Goal: Transaction & Acquisition: Purchase product/service

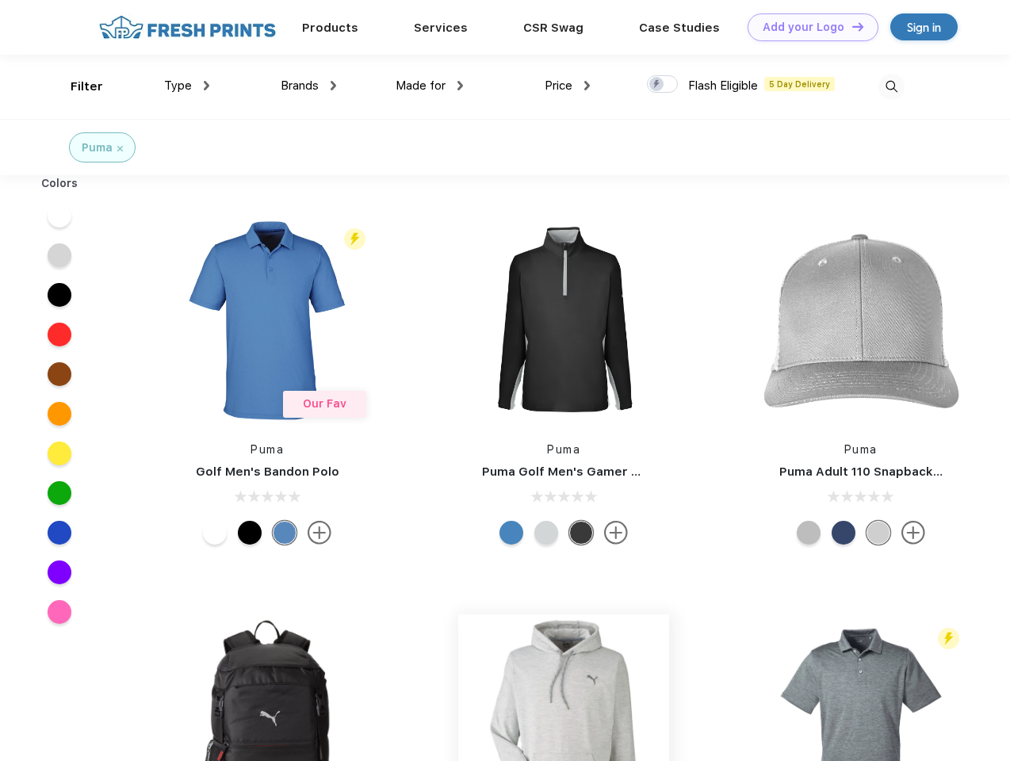
scroll to position [1, 0]
click at [807, 27] on link "Add your Logo Design Tool" at bounding box center [813, 27] width 131 height 28
click at [0, 0] on div "Design Tool" at bounding box center [0, 0] width 0 height 0
click at [851, 26] on link "Add your Logo Design Tool" at bounding box center [813, 27] width 131 height 28
click at [76, 86] on div "Filter" at bounding box center [87, 87] width 33 height 18
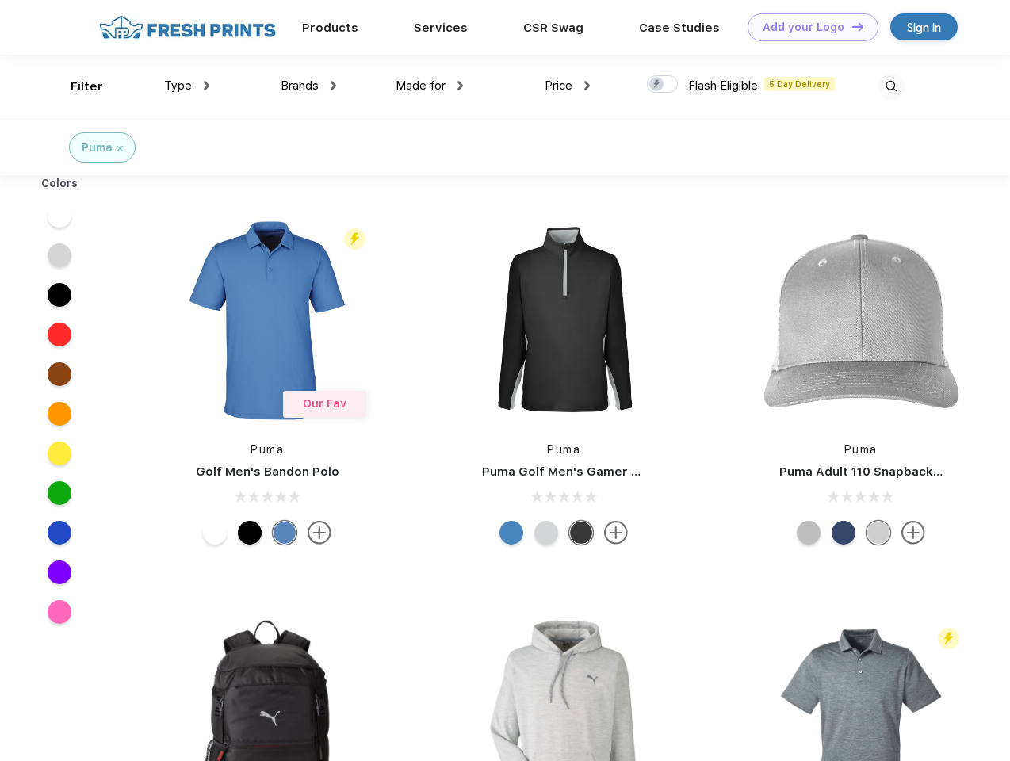
click at [187, 86] on span "Type" at bounding box center [178, 86] width 28 height 14
click at [309, 86] on span "Brands" at bounding box center [300, 86] width 38 height 14
click at [430, 86] on span "Made for" at bounding box center [421, 86] width 50 height 14
click at [568, 86] on span "Price" at bounding box center [559, 86] width 28 height 14
click at [663, 85] on div at bounding box center [662, 83] width 31 height 17
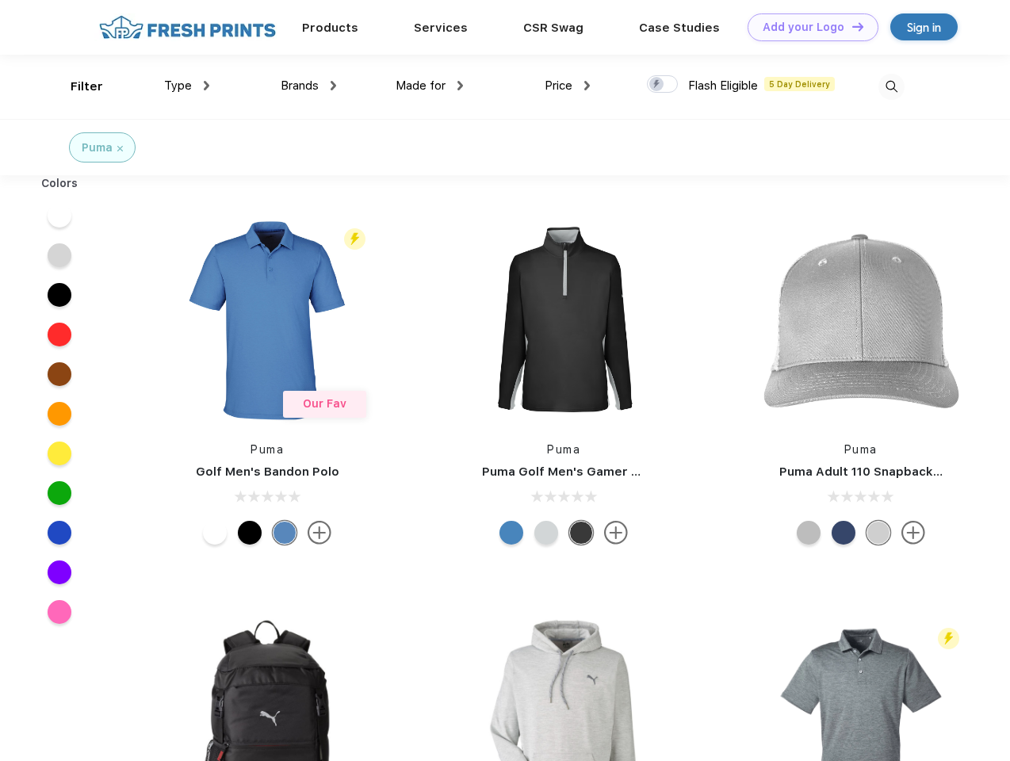
click at [657, 85] on input "checkbox" at bounding box center [652, 80] width 10 height 10
click at [891, 86] on img at bounding box center [892, 87] width 26 height 26
